Goal: Task Accomplishment & Management: Use online tool/utility

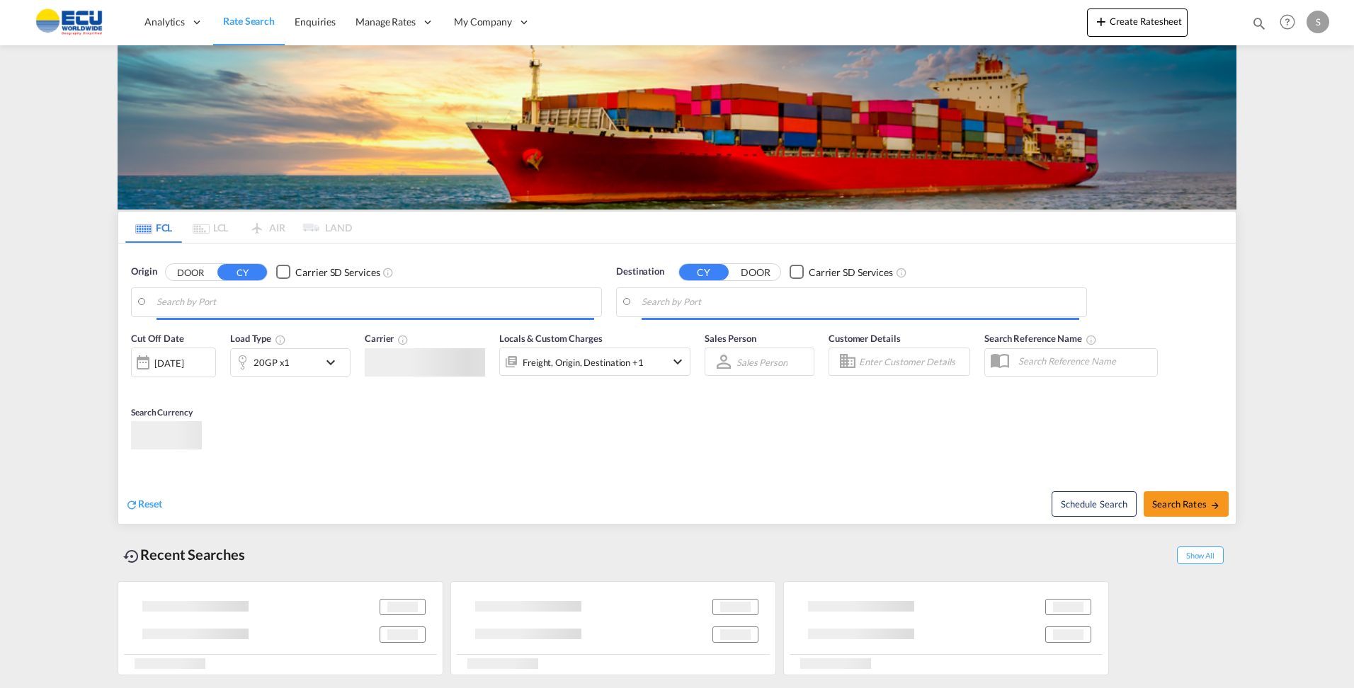
type input "[GEOGRAPHIC_DATA], [GEOGRAPHIC_DATA]"
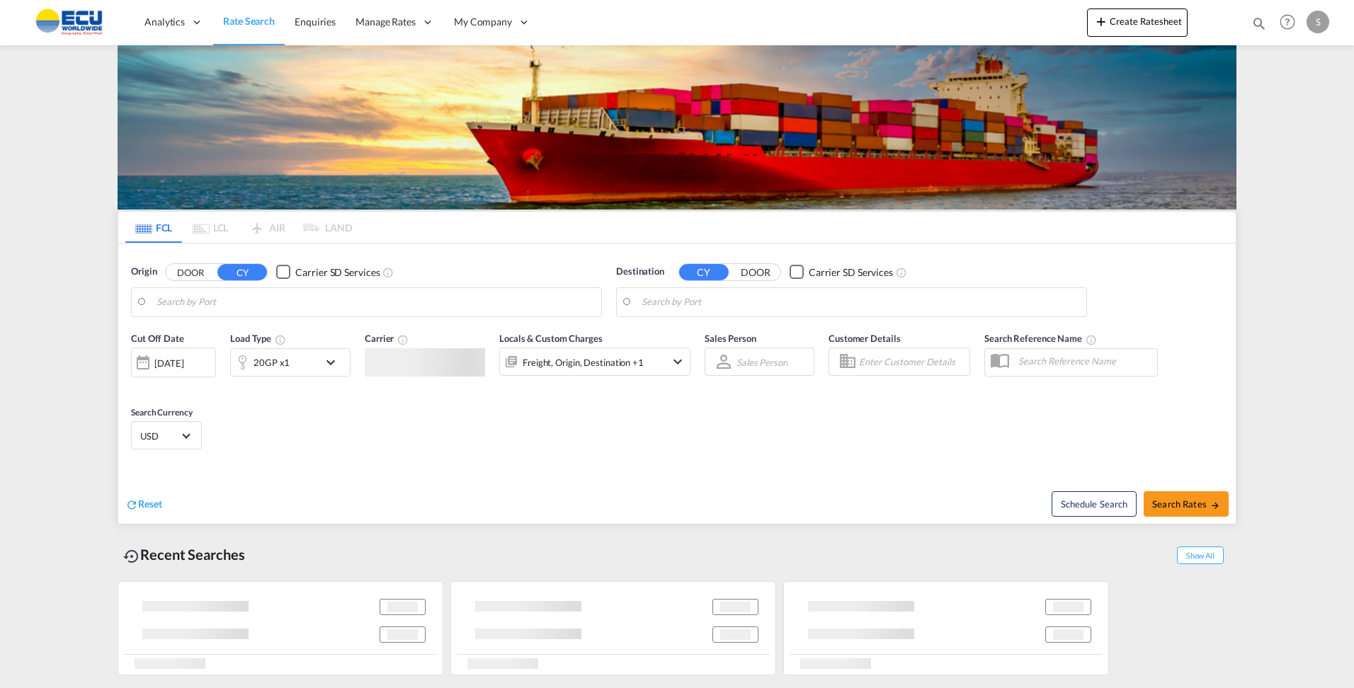
type input "[GEOGRAPHIC_DATA], [GEOGRAPHIC_DATA]"
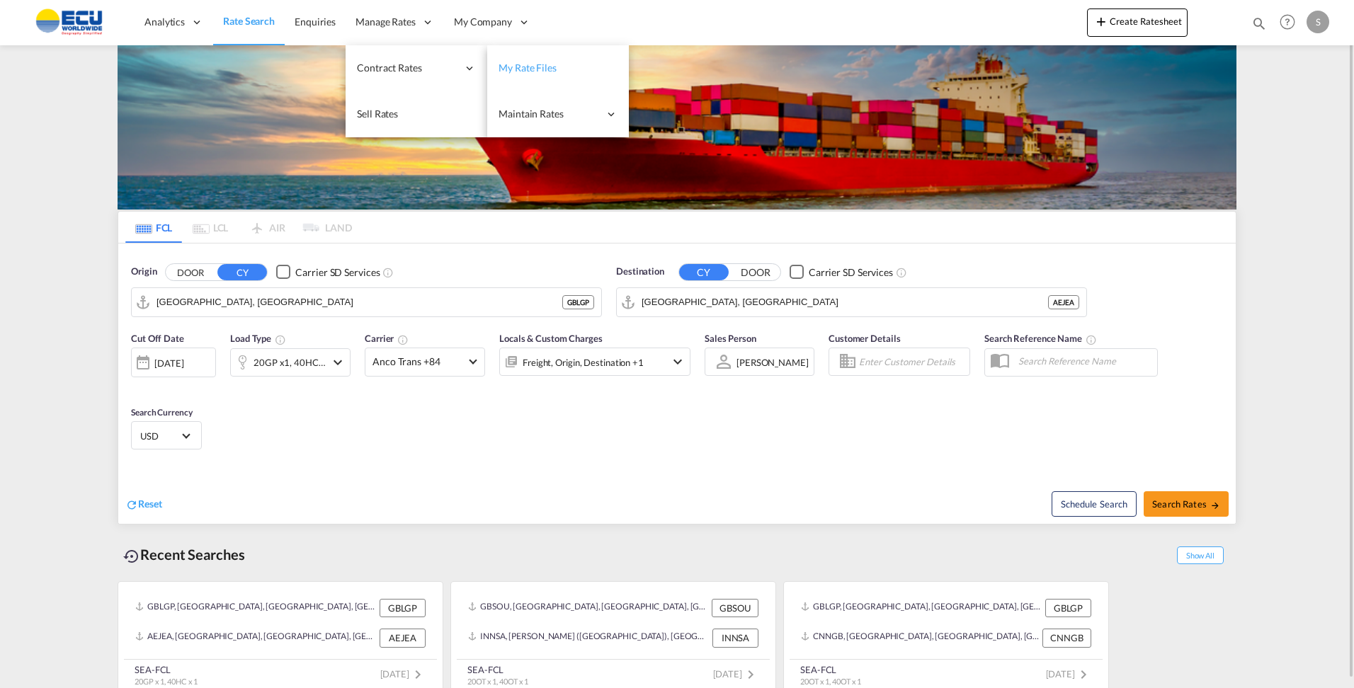
click at [524, 68] on span "My Rate Files" at bounding box center [527, 68] width 58 height 12
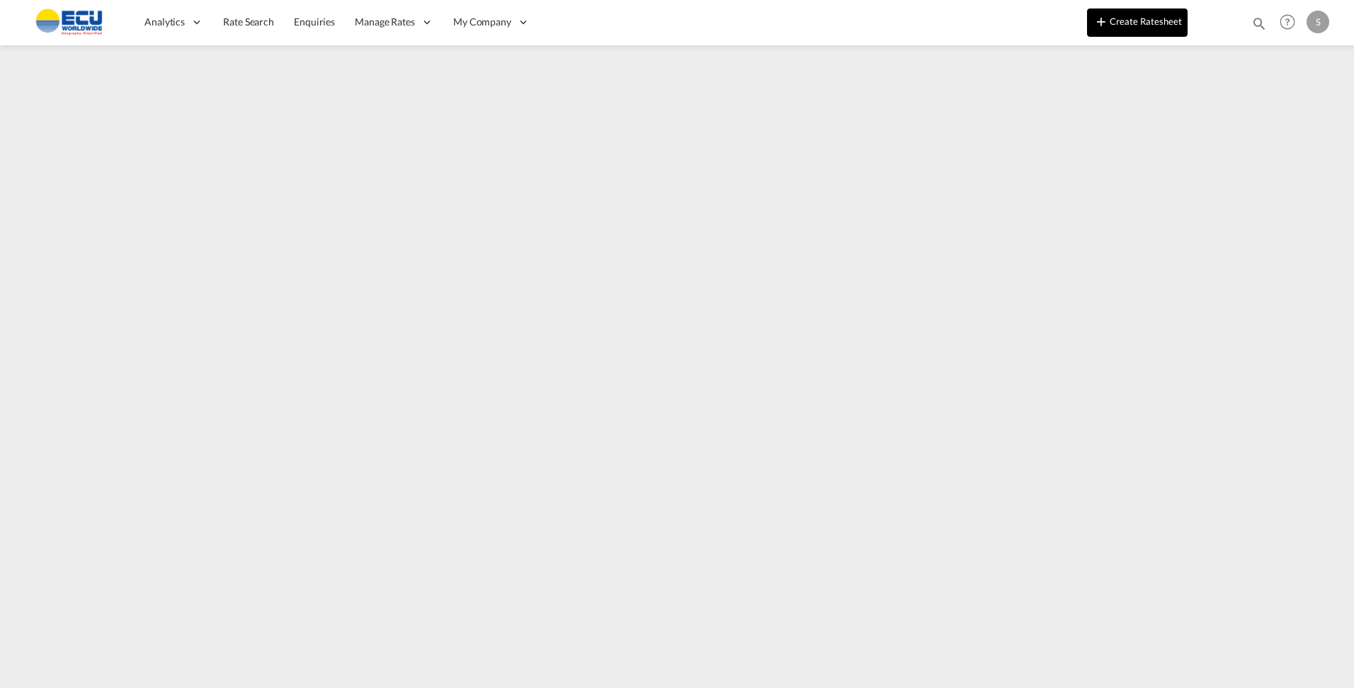
click at [1148, 26] on button "Create Ratesheet" at bounding box center [1137, 22] width 101 height 28
click at [1127, 25] on button "Create Ratesheet" at bounding box center [1137, 22] width 101 height 28
click at [1147, 25] on button "Create Ratesheet" at bounding box center [1137, 22] width 101 height 28
click at [1143, 22] on button "Create Ratesheet" at bounding box center [1137, 22] width 101 height 28
click at [1110, 20] on md-icon "icon-plus 400-fg" at bounding box center [1101, 21] width 17 height 17
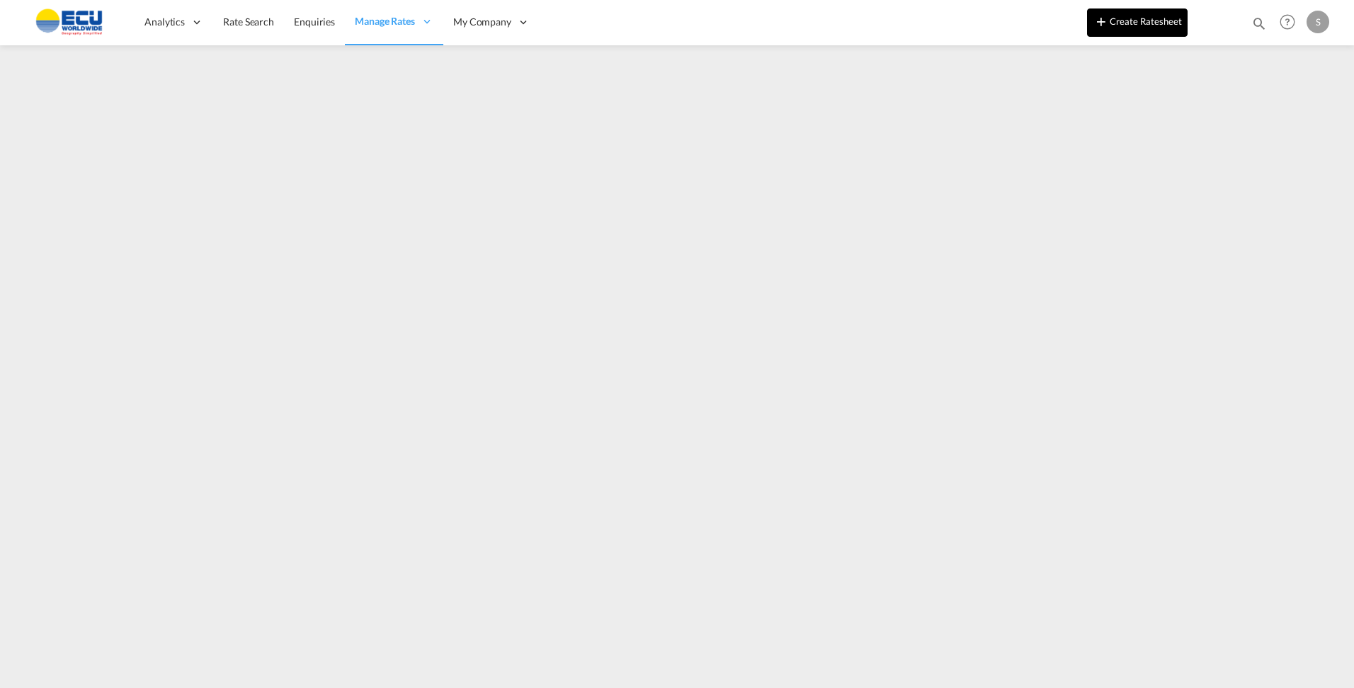
click at [1150, 20] on button "Create Ratesheet" at bounding box center [1137, 22] width 101 height 28
click at [1123, 26] on button "Create Ratesheet" at bounding box center [1137, 22] width 101 height 28
click at [1134, 22] on button "Create Ratesheet" at bounding box center [1137, 22] width 101 height 28
click at [1137, 22] on button "Create Ratesheet" at bounding box center [1137, 22] width 101 height 28
click at [1138, 18] on button "Create Ratesheet" at bounding box center [1137, 22] width 101 height 28
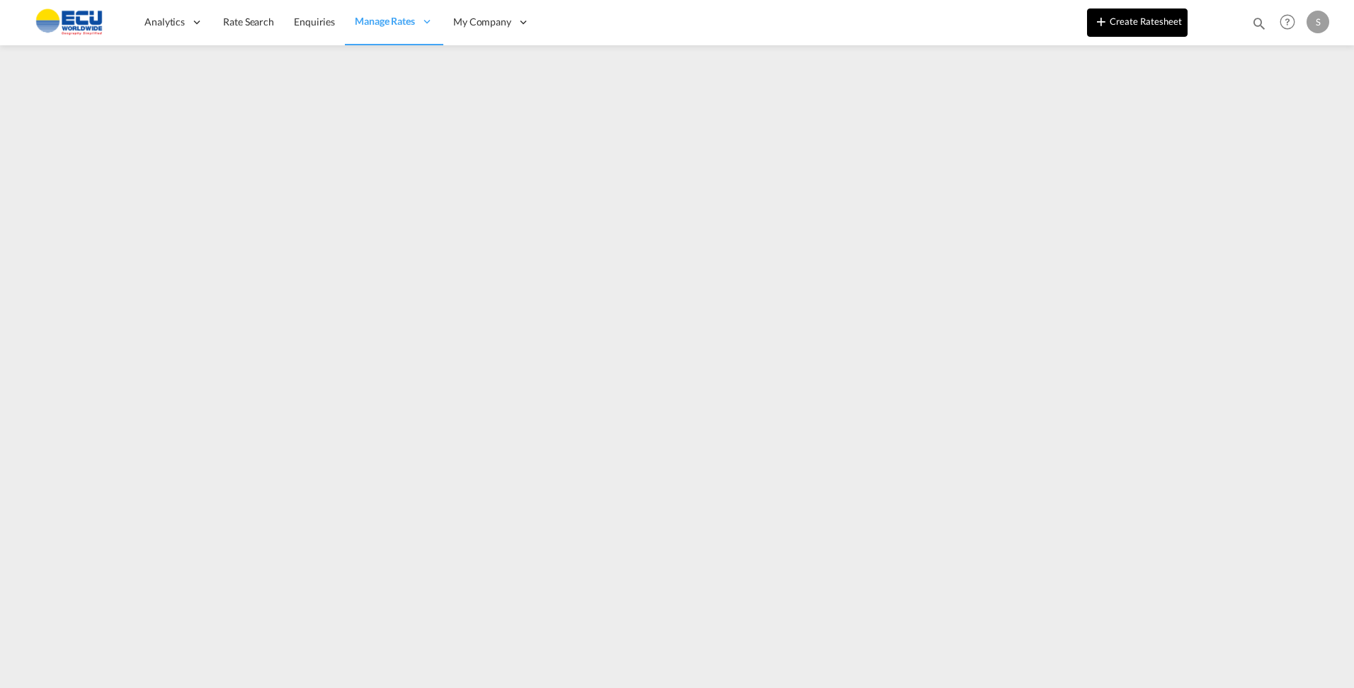
click at [1125, 21] on button "Create Ratesheet" at bounding box center [1137, 22] width 101 height 28
click at [1153, 25] on button "Create Ratesheet" at bounding box center [1137, 22] width 101 height 28
click at [1133, 28] on button "Create Ratesheet" at bounding box center [1137, 22] width 101 height 28
click at [1139, 23] on button "Create Ratesheet" at bounding box center [1137, 22] width 101 height 28
click at [258, 688] on html "Analytics Reports Dashboard Rate Search Enquiries Manage Rates Contract Rates" at bounding box center [677, 344] width 1354 height 688
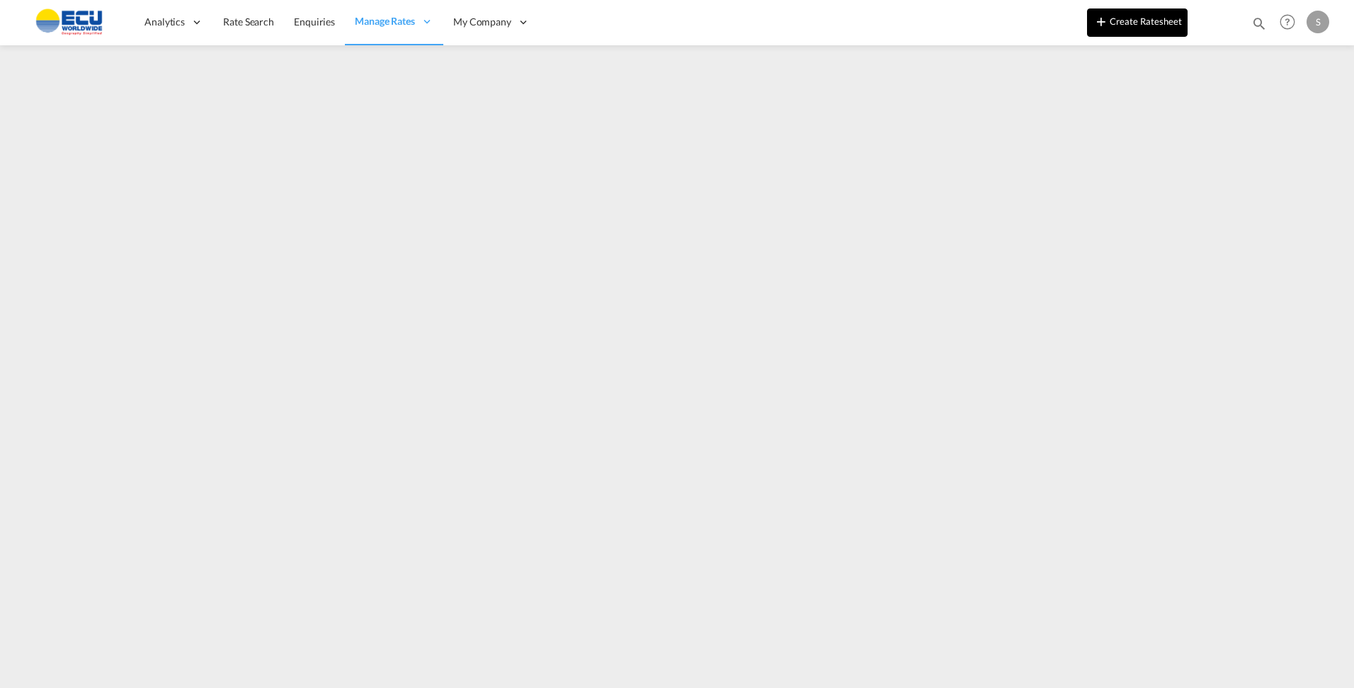
click at [1126, 15] on button "Create Ratesheet" at bounding box center [1137, 22] width 101 height 28
click at [1110, 27] on md-icon "icon-plus 400-fg" at bounding box center [1101, 21] width 17 height 17
click at [1108, 21] on md-icon "icon-plus 400-fg" at bounding box center [1101, 21] width 17 height 17
